Goal: Check status

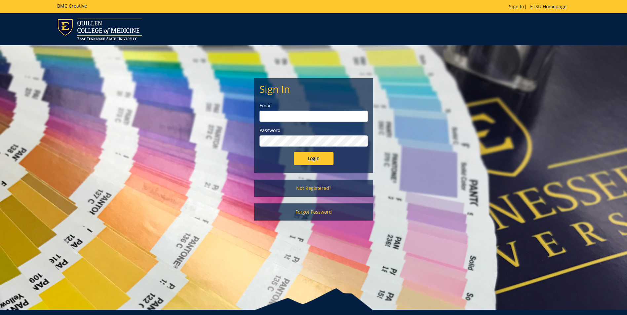
click at [271, 117] on input "email" at bounding box center [313, 116] width 108 height 11
type input "taylorjs5@etsu.edu"
click at [294, 152] on input "Login" at bounding box center [314, 158] width 40 height 13
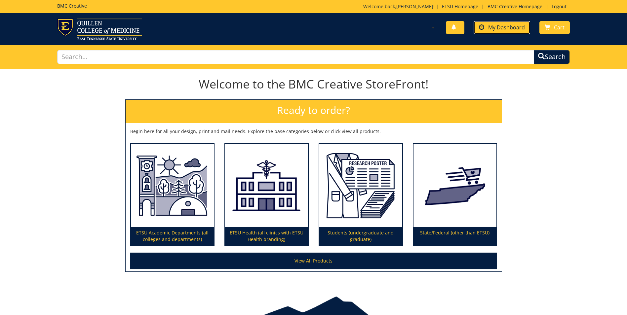
click at [518, 24] on span "My Dashboard" at bounding box center [506, 27] width 37 height 7
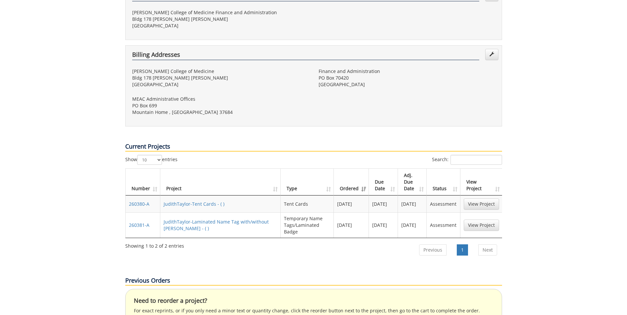
scroll to position [195, 0]
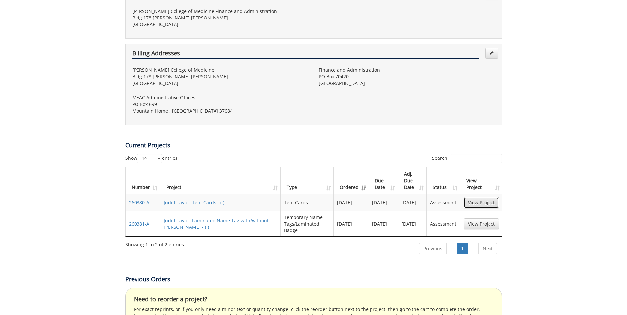
click at [480, 197] on link "View Project" at bounding box center [480, 202] width 35 height 11
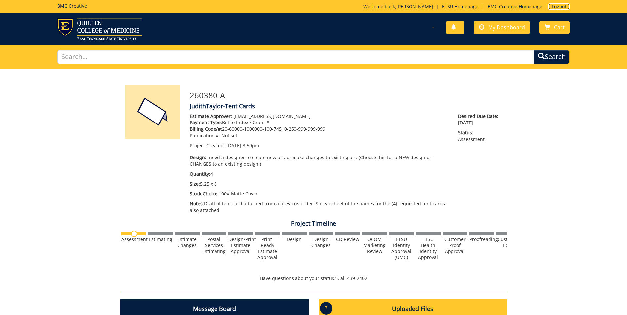
click at [560, 6] on link "Logout" at bounding box center [558, 6] width 21 height 6
